Goal: Entertainment & Leisure: Consume media (video, audio)

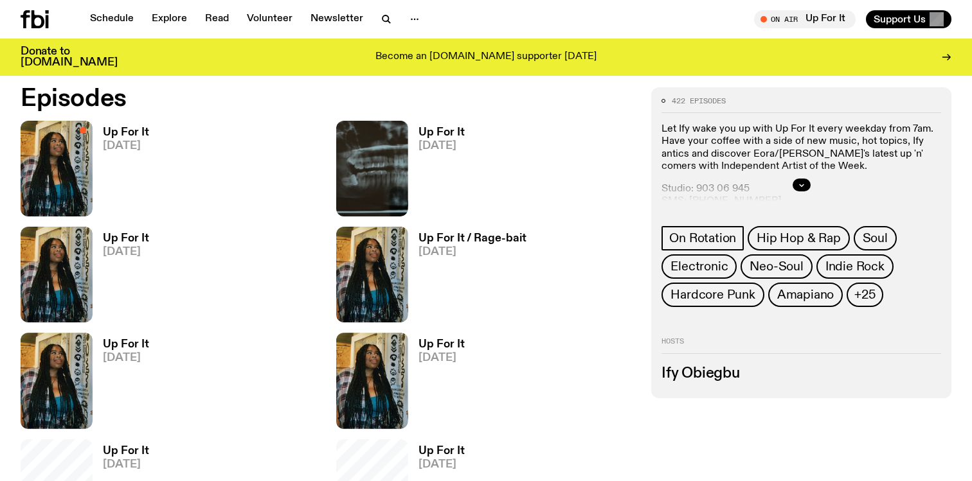
scroll to position [649, 0]
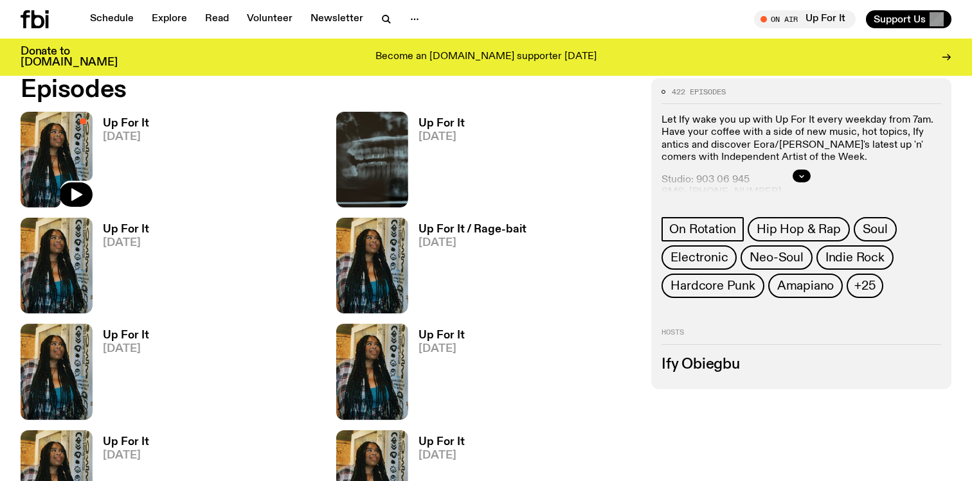
click at [57, 132] on img at bounding box center [57, 160] width 72 height 96
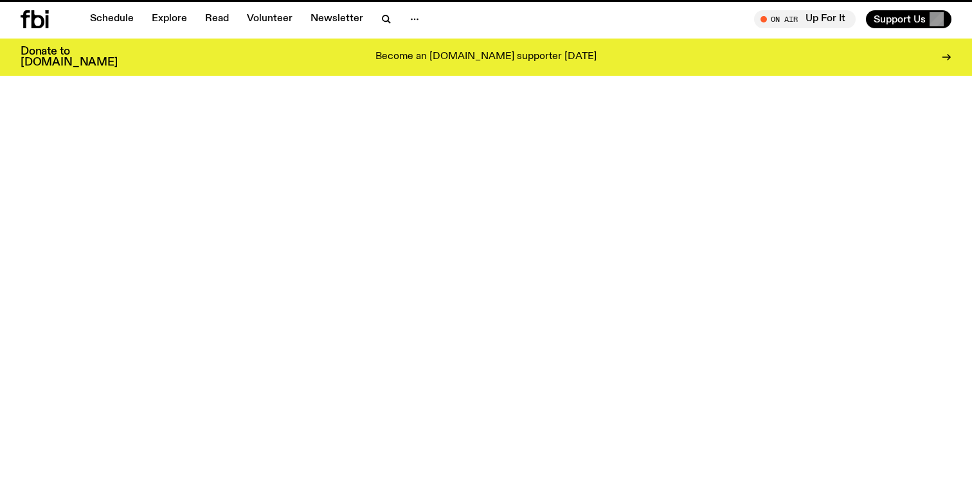
scroll to position [649, 0]
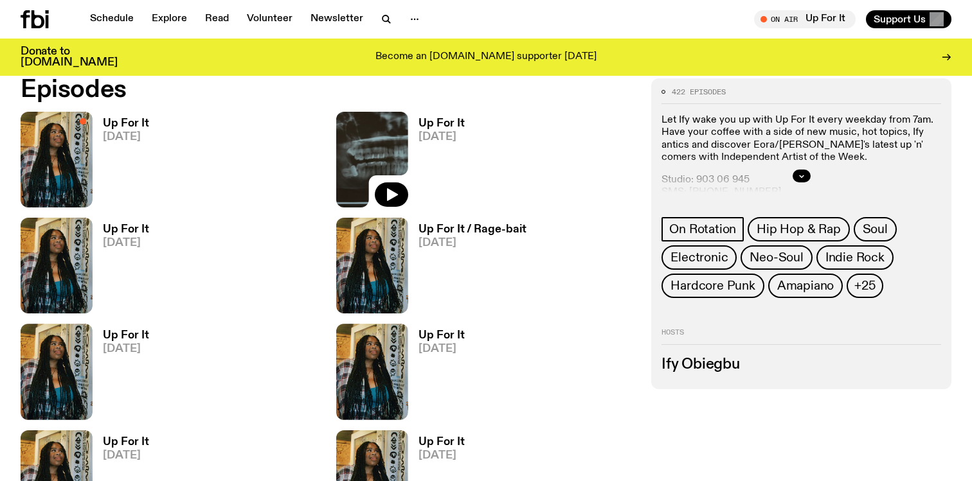
click at [395, 141] on img at bounding box center [372, 160] width 72 height 96
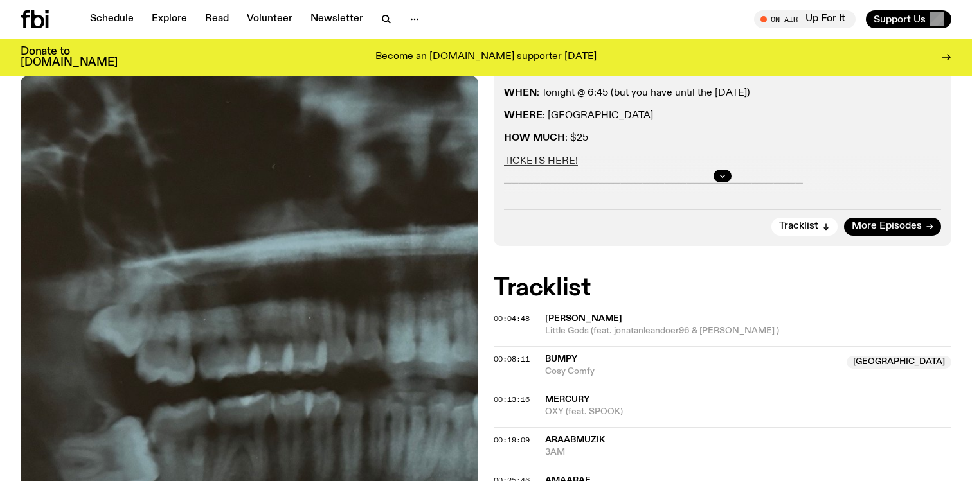
scroll to position [260, 0]
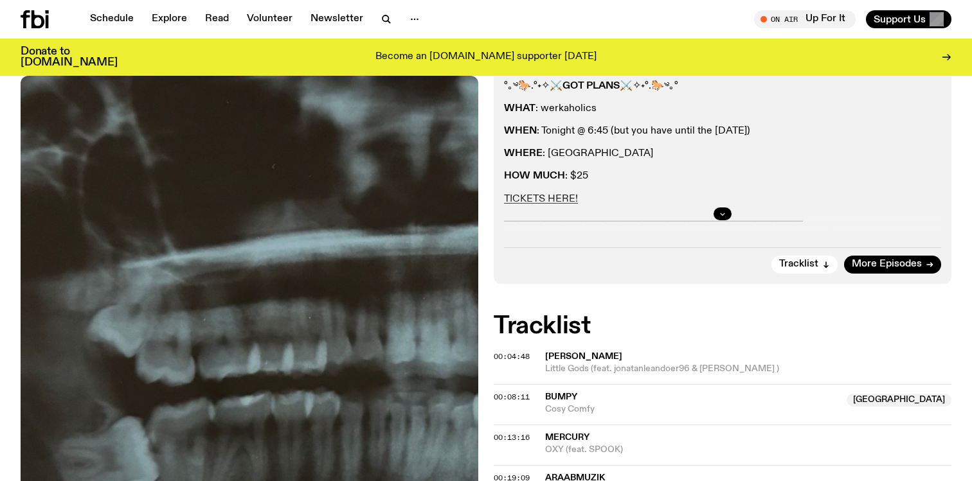
click at [723, 217] on icon "button" at bounding box center [723, 214] width 8 height 8
